Goal: Information Seeking & Learning: Understand process/instructions

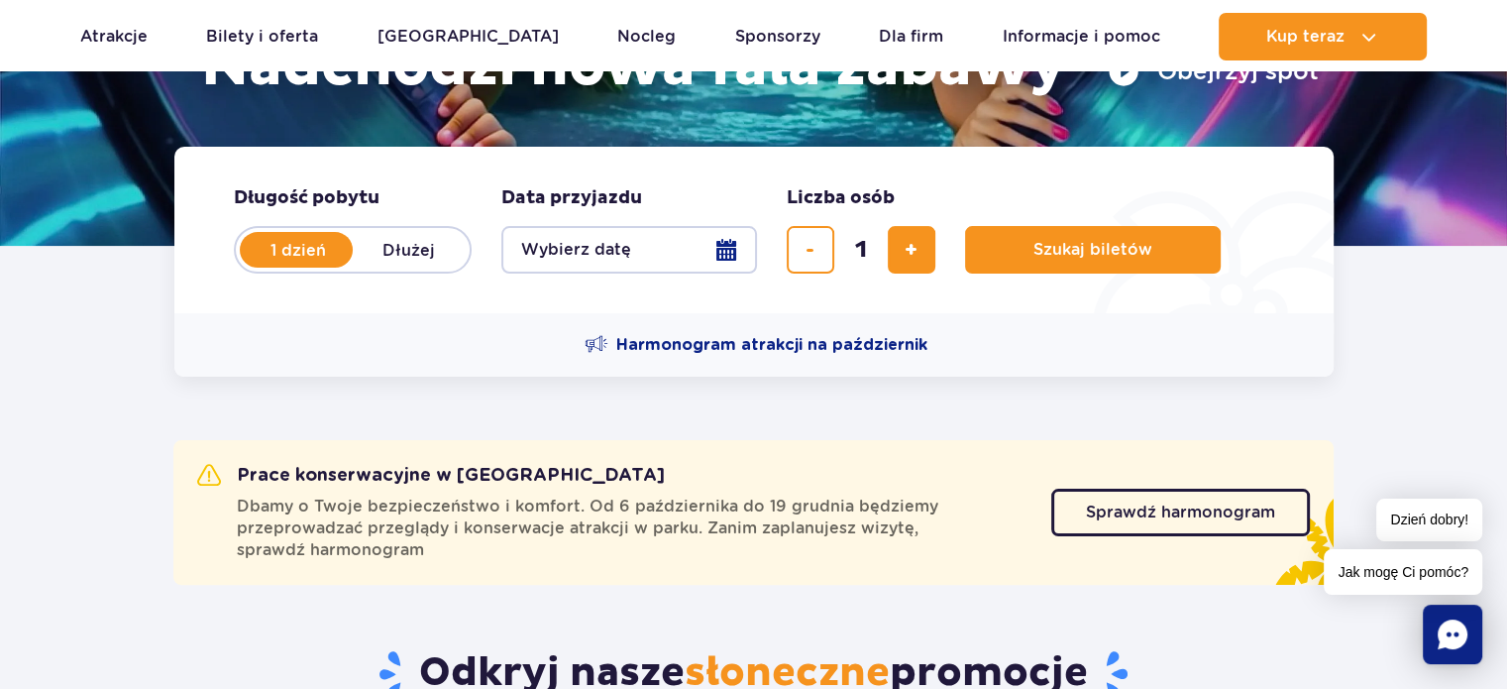
scroll to position [440, 0]
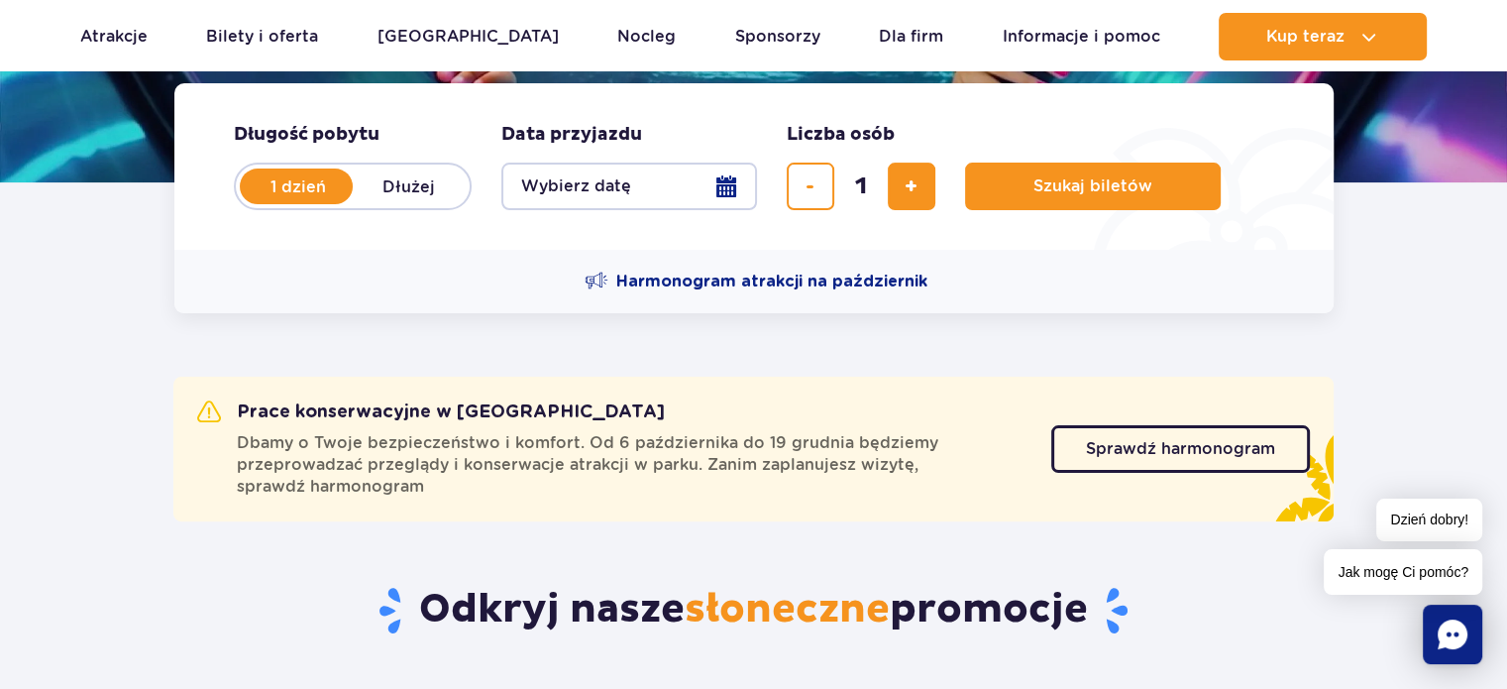
click at [1456, 633] on rect "Chat" at bounding box center [1452, 634] width 59 height 59
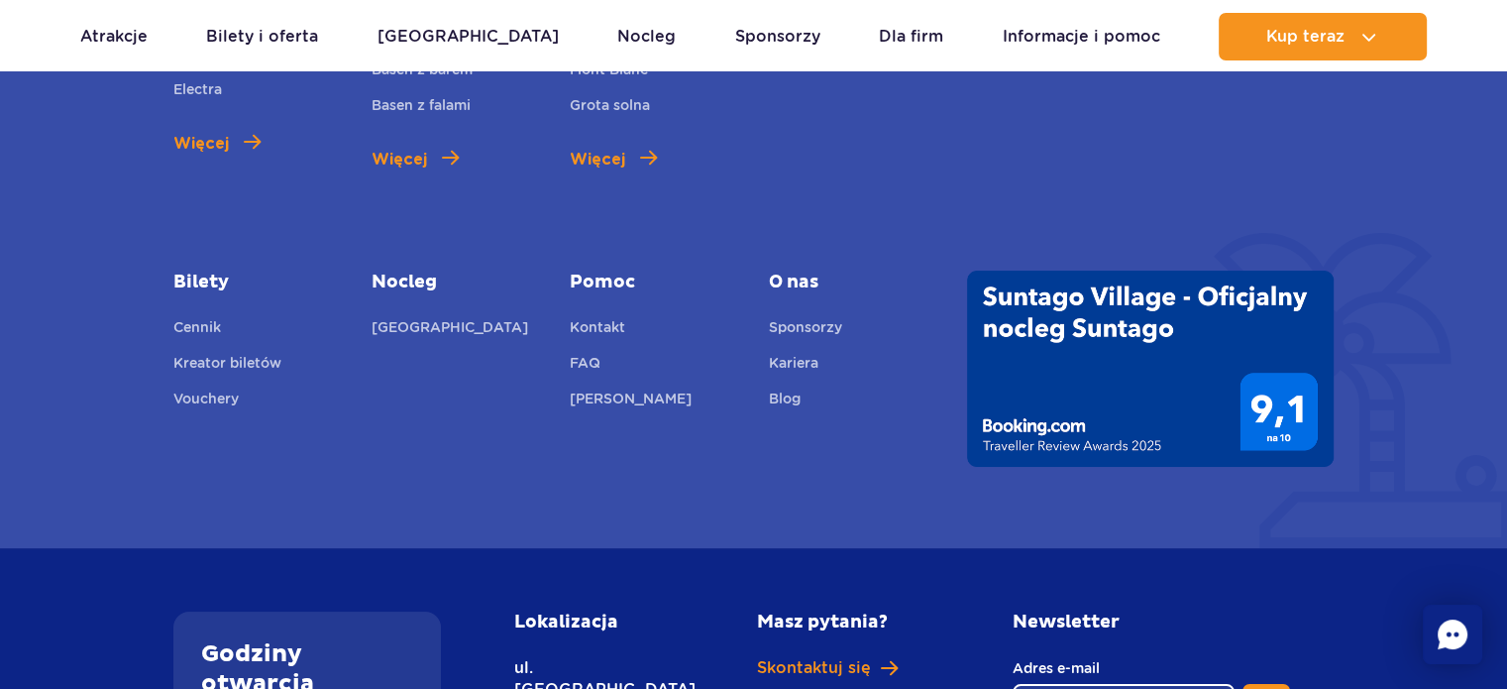
scroll to position [7350, 0]
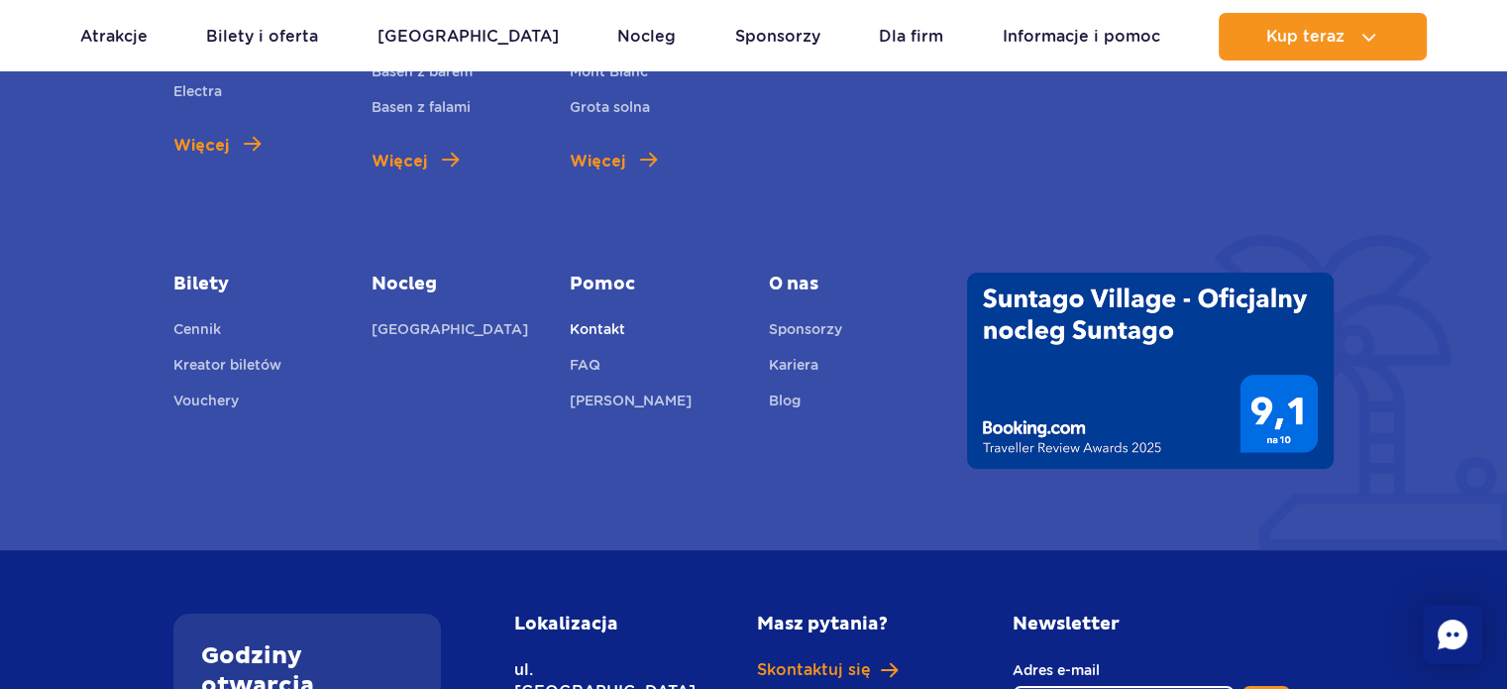
click at [591, 318] on link "Kontakt" at bounding box center [597, 332] width 55 height 28
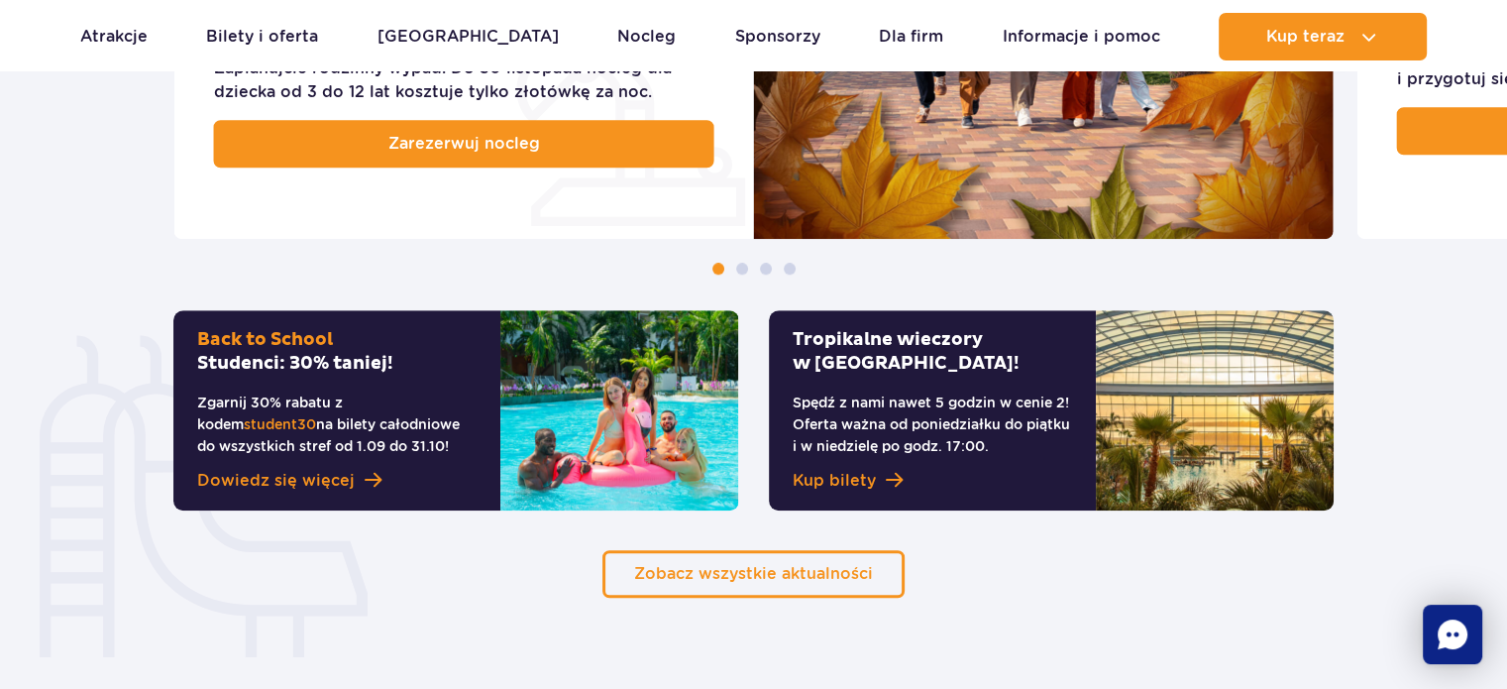
scroll to position [1320, 0]
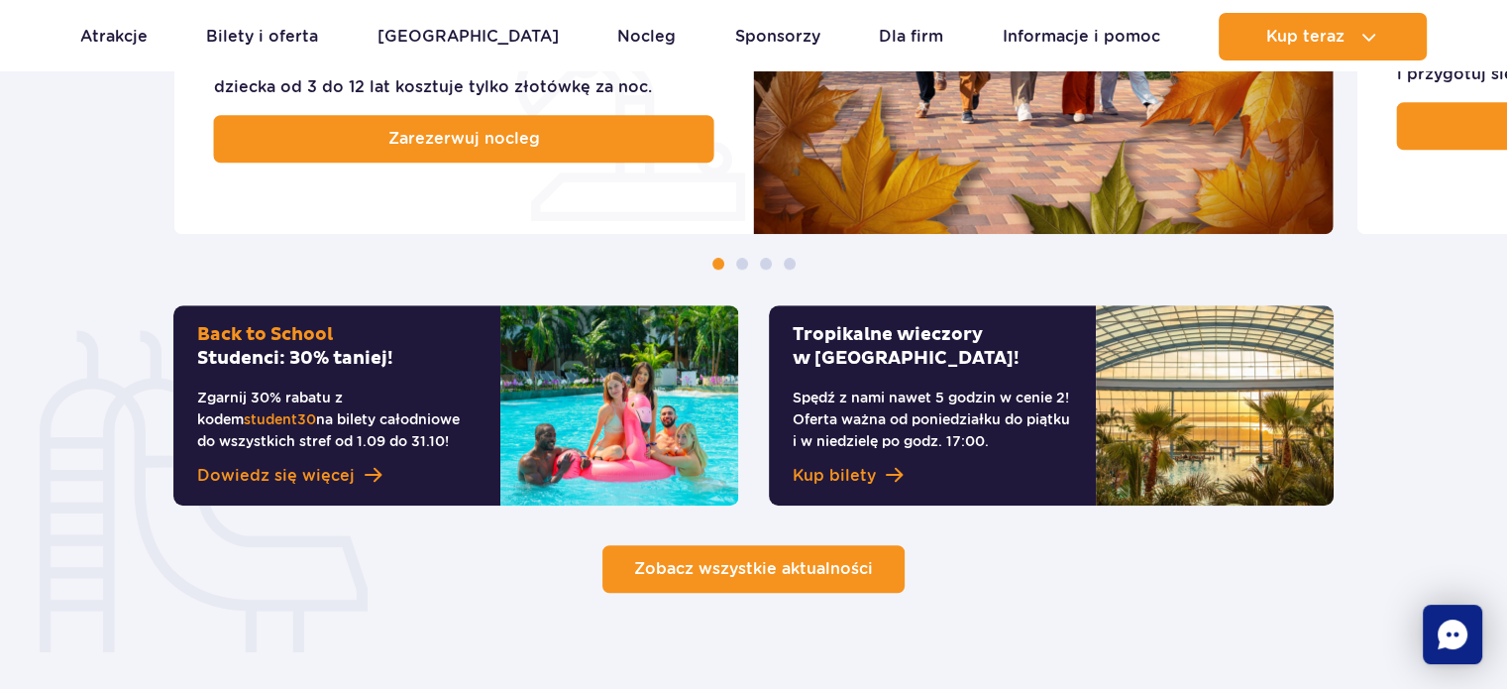
click at [801, 555] on link "Zobacz wszystkie aktualności" at bounding box center [754, 569] width 302 height 48
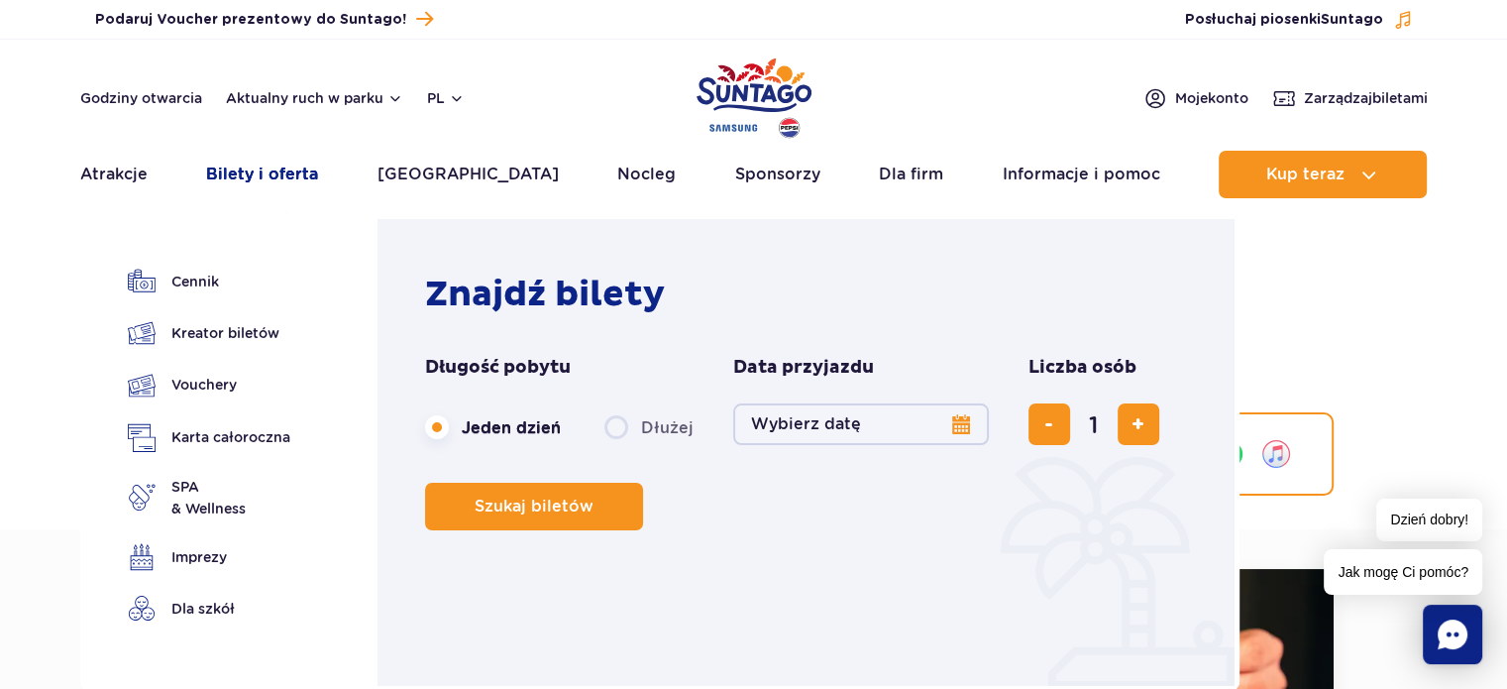
click at [274, 174] on link "Bilety i oferta" at bounding box center [262, 175] width 112 height 48
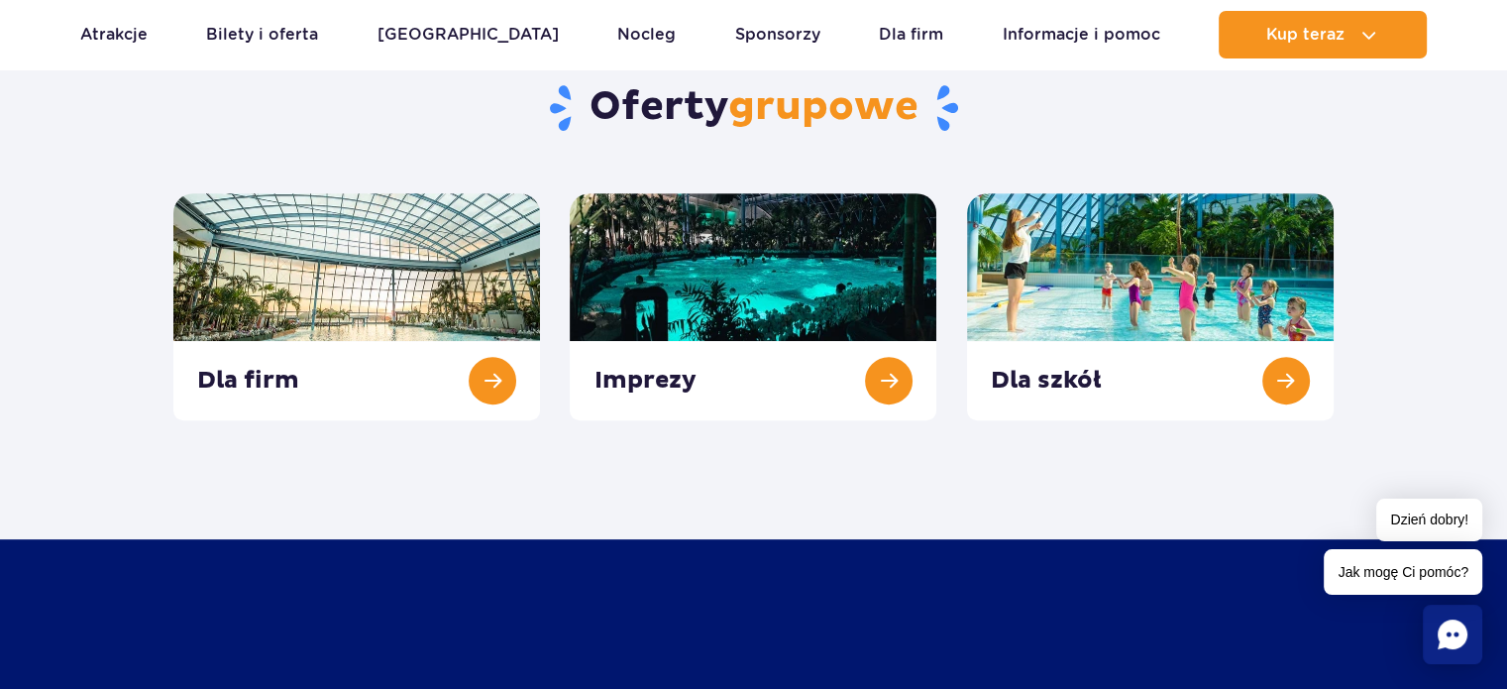
scroll to position [765, 0]
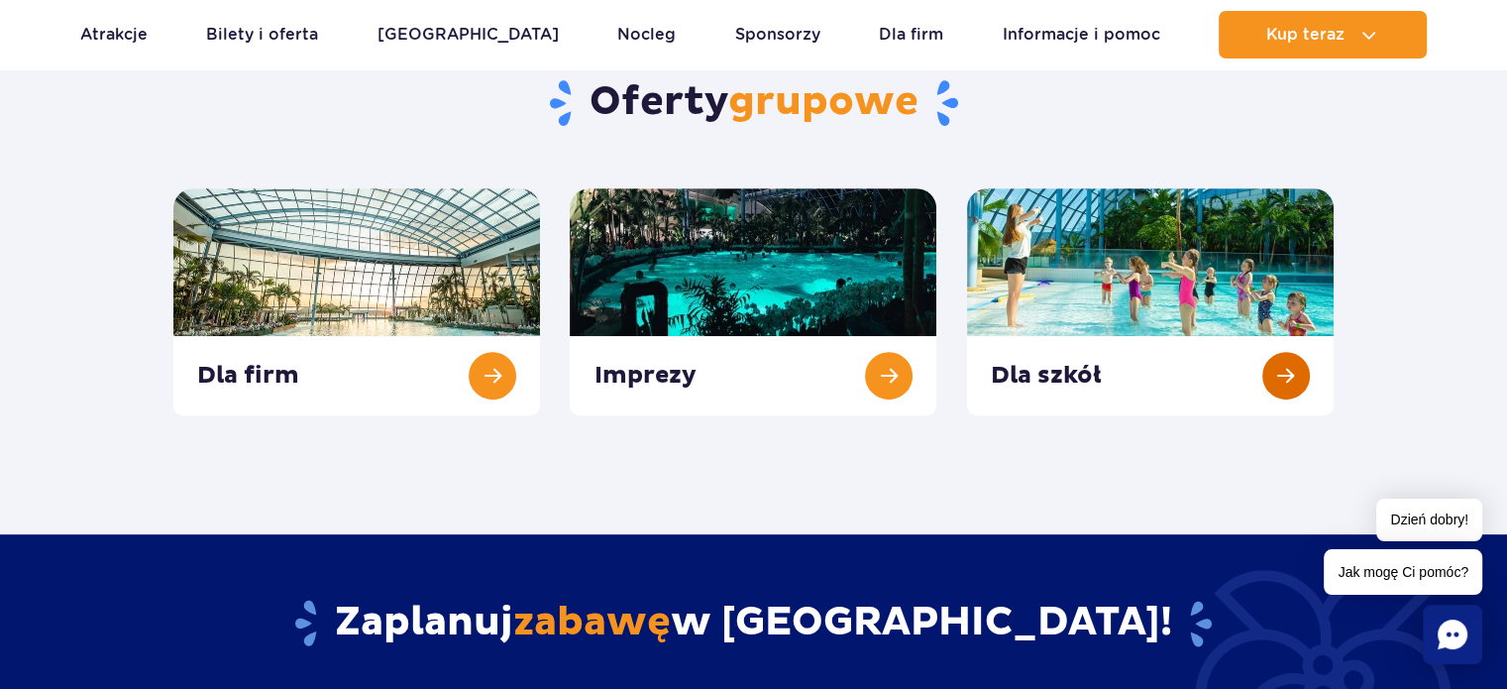
click at [1206, 324] on link at bounding box center [1150, 301] width 367 height 227
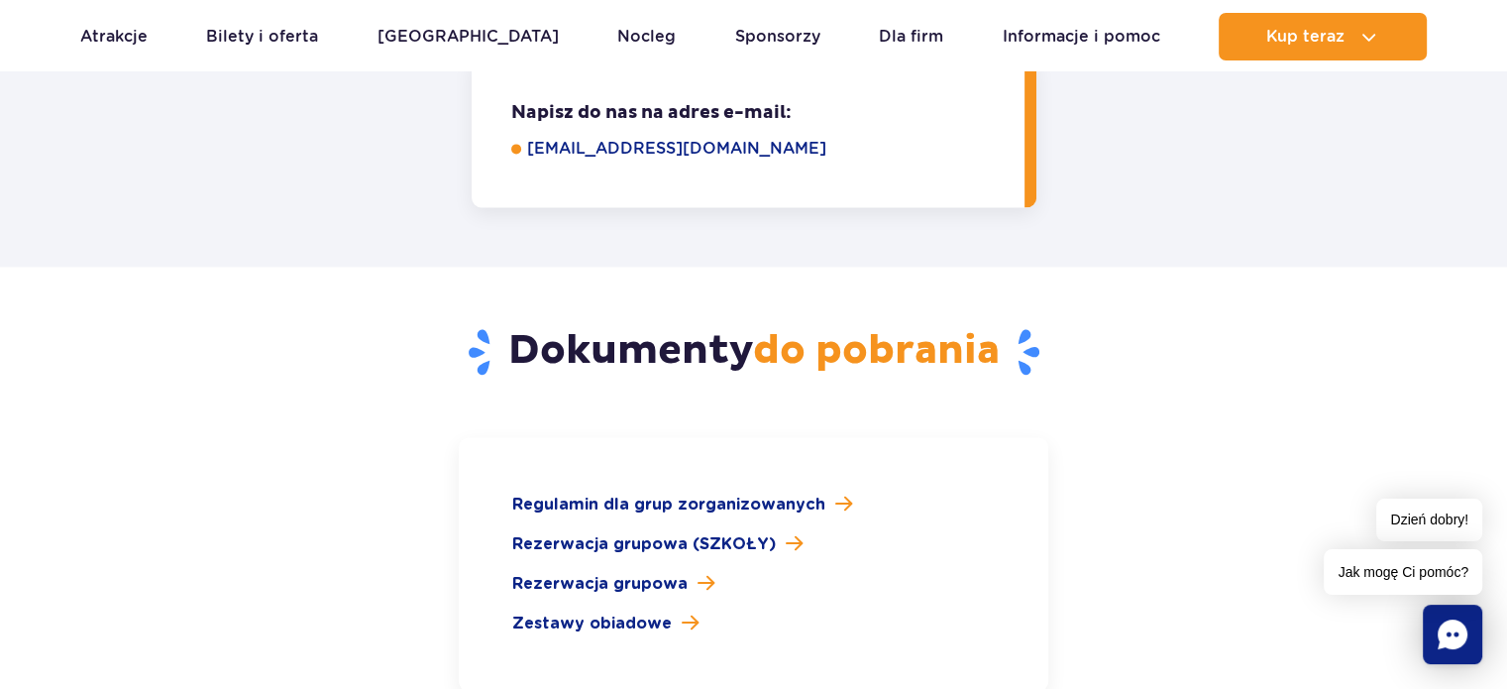
scroll to position [2775, 0]
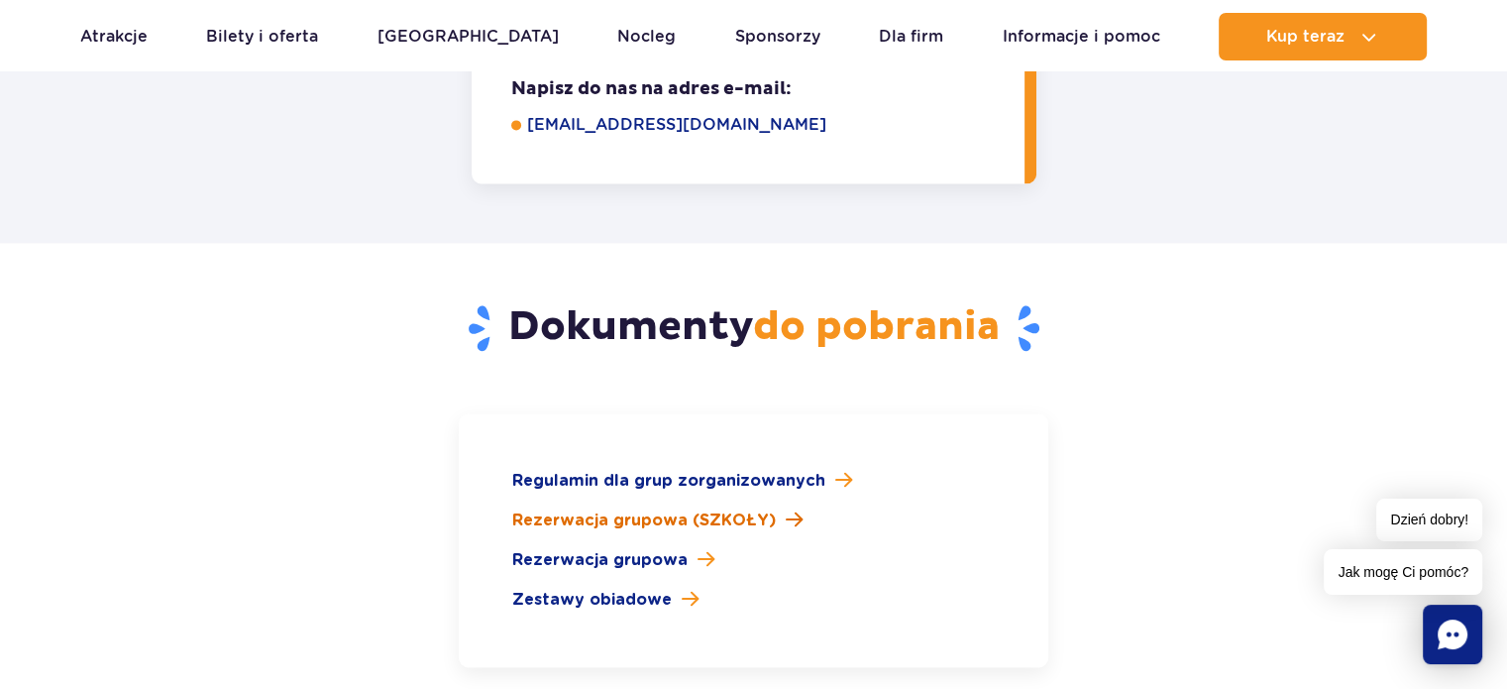
click at [620, 508] on span "Rezerwacja grupowa (SZKOŁY)" at bounding box center [644, 520] width 264 height 24
click at [642, 548] on span "Rezerwacja grupowa" at bounding box center [599, 560] width 175 height 24
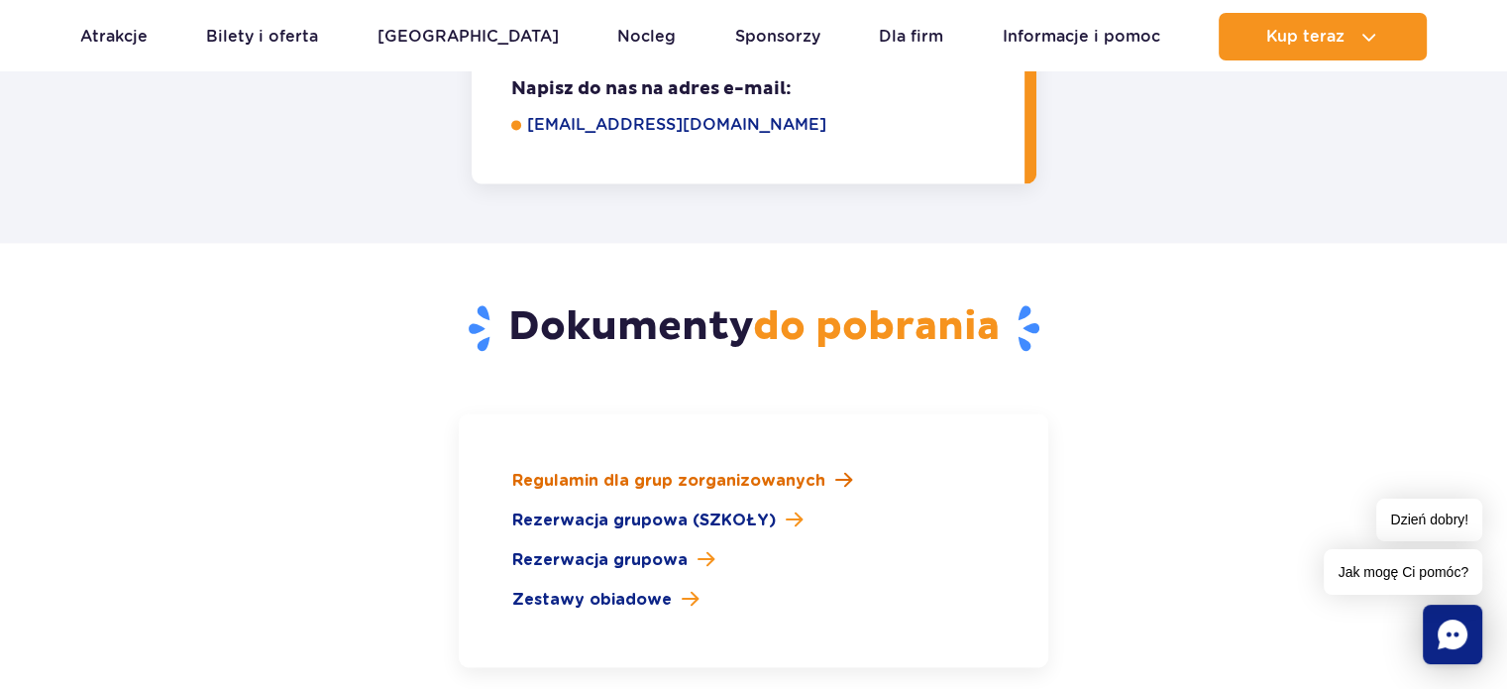
click at [663, 469] on span "Regulamin dla grup zorganizowanych" at bounding box center [668, 481] width 313 height 24
click at [1444, 579] on span "Jak mogę Ci pomóc?" at bounding box center [1403, 572] width 159 height 46
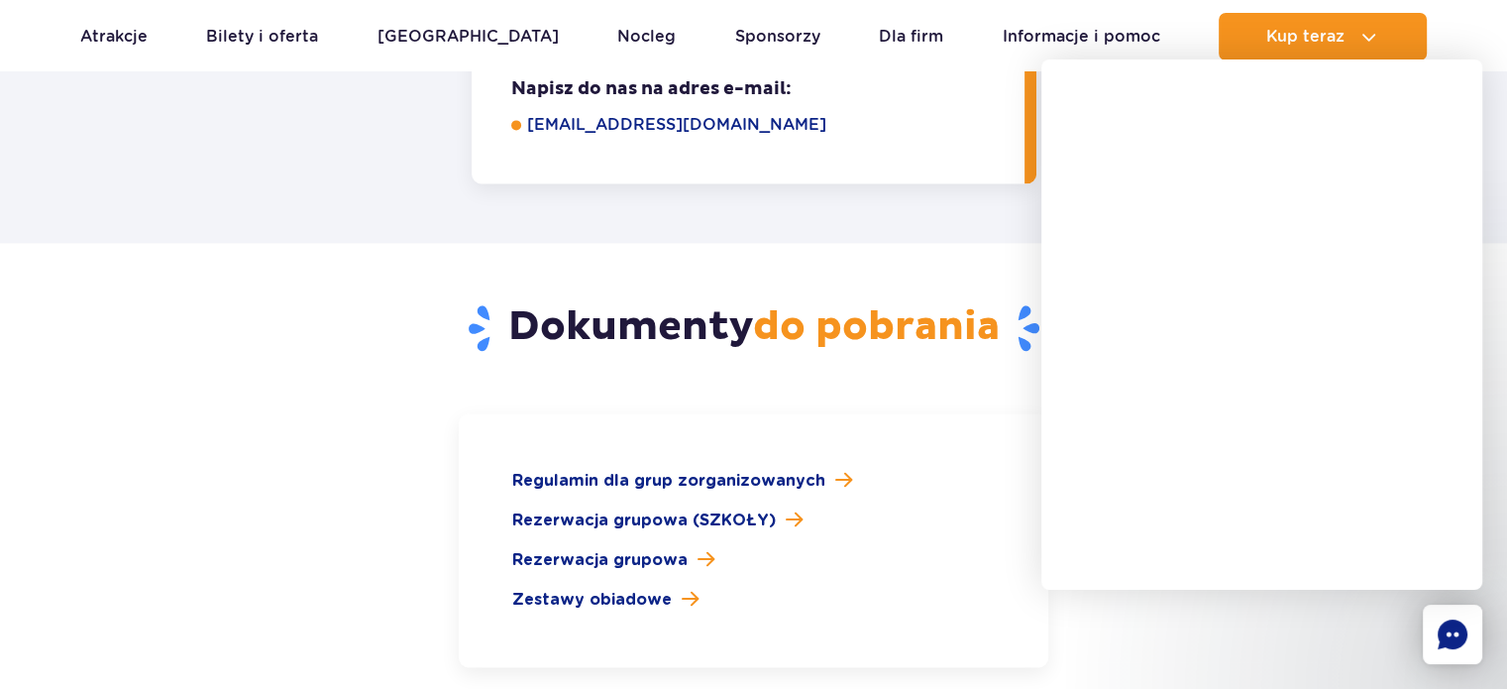
click at [665, 502] on ul "Regulamin dla grup zorganizowanych Rezerwacja grupowa (SZKOŁY) Rezerwacja grupo…" at bounding box center [753, 540] width 483 height 143
click at [630, 588] on span "Zestawy obiadowe" at bounding box center [592, 600] width 160 height 24
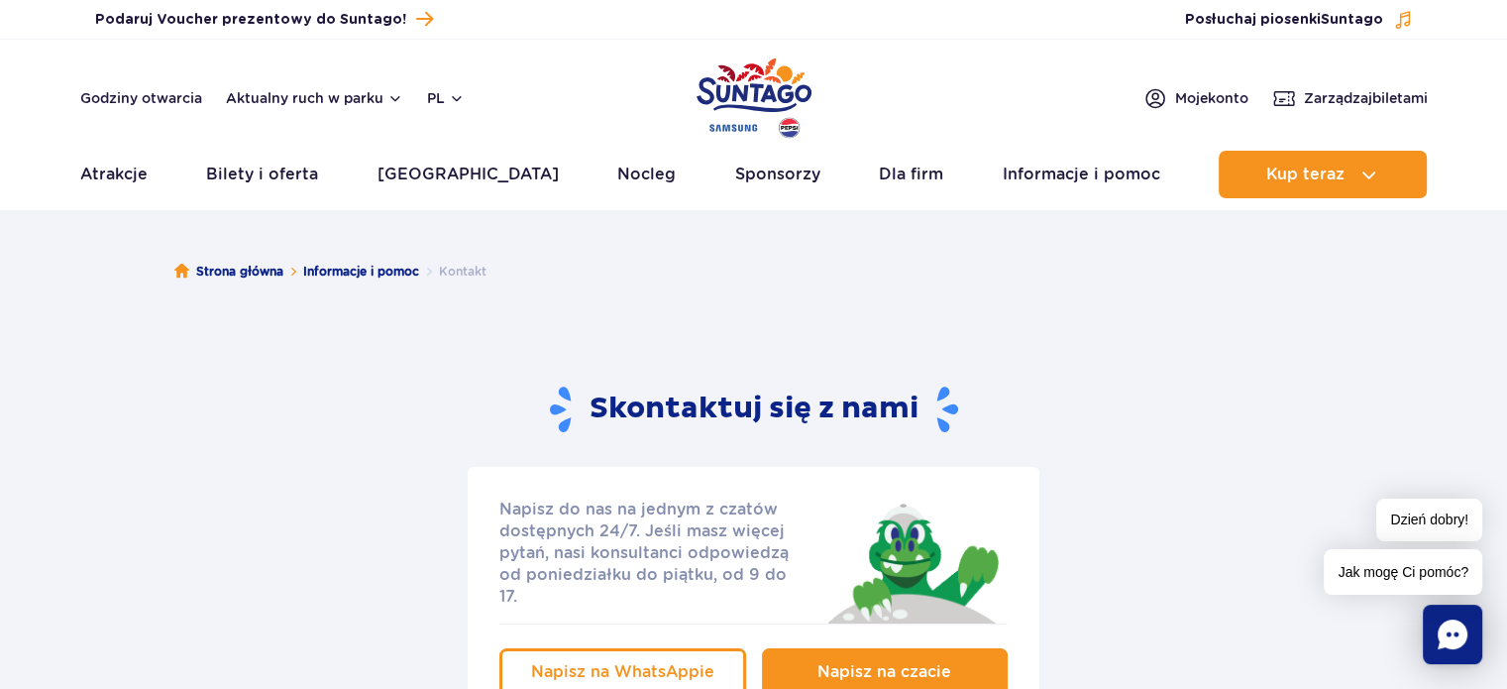
click at [875, 662] on span "Napisz na czacie" at bounding box center [885, 671] width 134 height 19
